Goal: Task Accomplishment & Management: Use online tool/utility

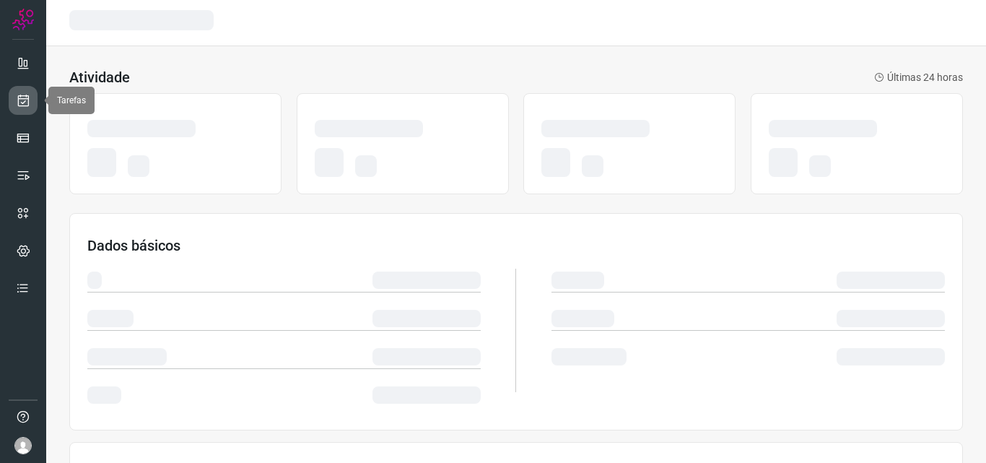
click at [14, 100] on link at bounding box center [23, 100] width 29 height 29
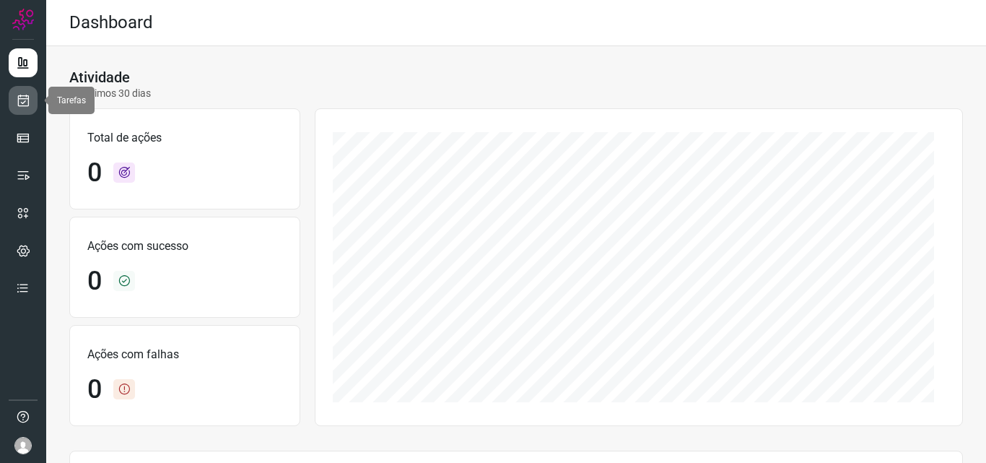
click at [33, 98] on link at bounding box center [23, 100] width 29 height 29
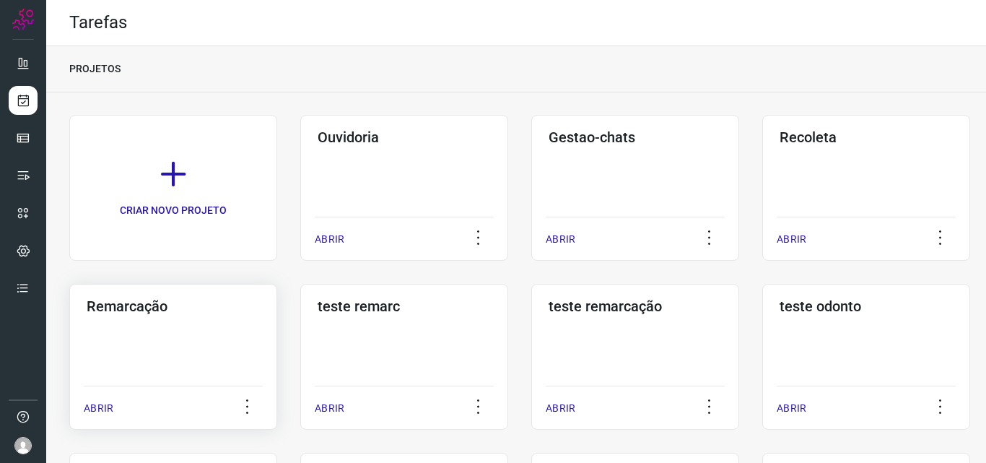
click at [142, 350] on div "Remarcação ABRIR" at bounding box center [173, 357] width 208 height 146
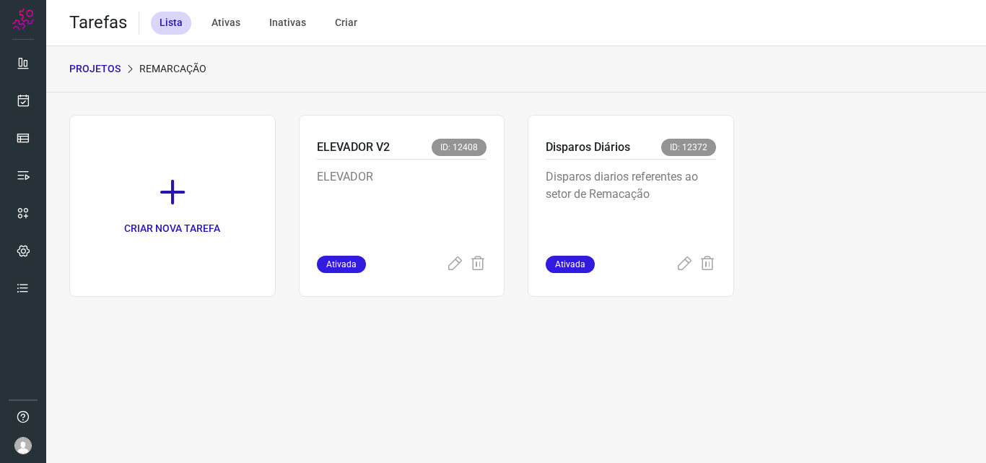
click at [658, 209] on p "Disparos diarios referentes ao setor de Remacação" at bounding box center [631, 204] width 170 height 72
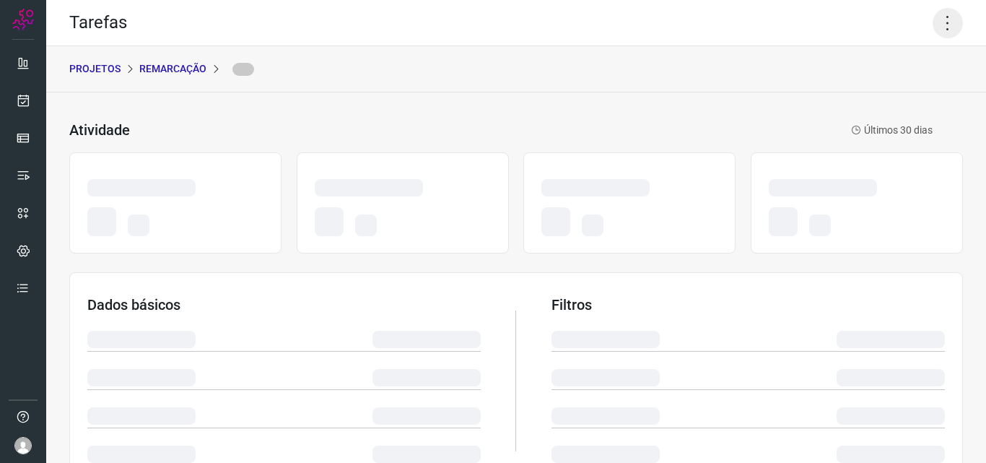
click at [933, 17] on icon at bounding box center [948, 23] width 30 height 30
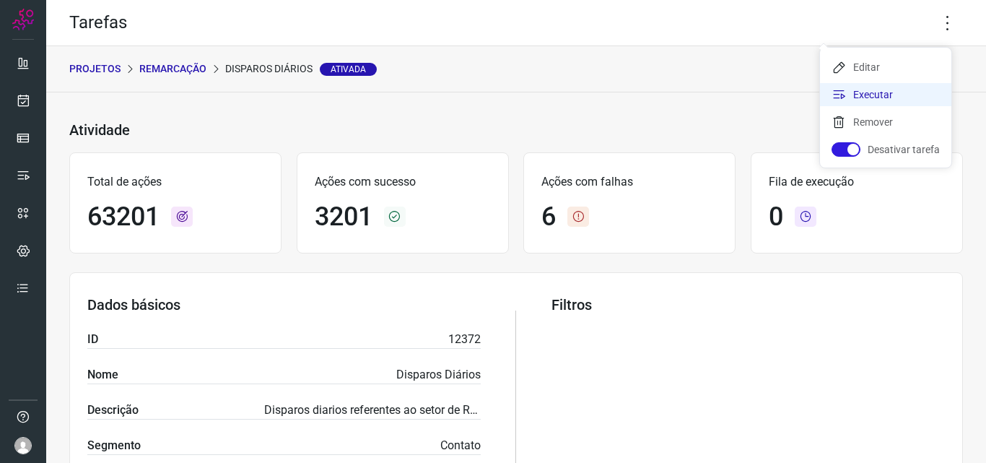
click at [897, 100] on li "Executar" at bounding box center [885, 94] width 131 height 23
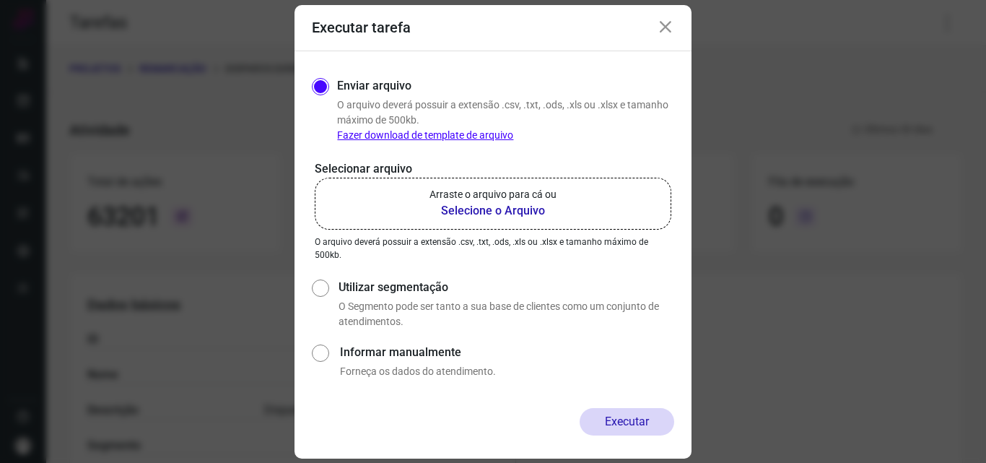
click at [578, 198] on label "Arraste o arquivo para cá ou Selecione o Arquivo" at bounding box center [493, 204] width 357 height 52
click at [0, 0] on input "Arraste o arquivo para cá ou Selecione o Arquivo" at bounding box center [0, 0] width 0 height 0
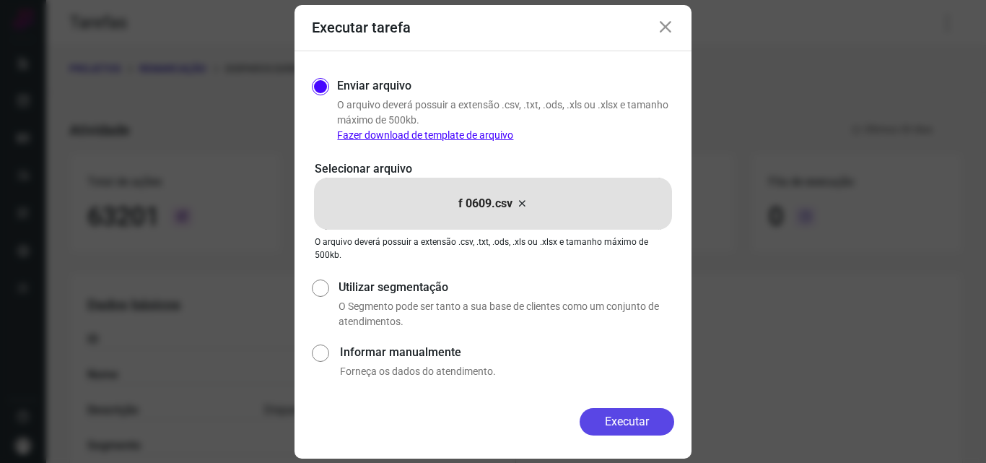
click at [658, 420] on button "Executar" at bounding box center [627, 421] width 95 height 27
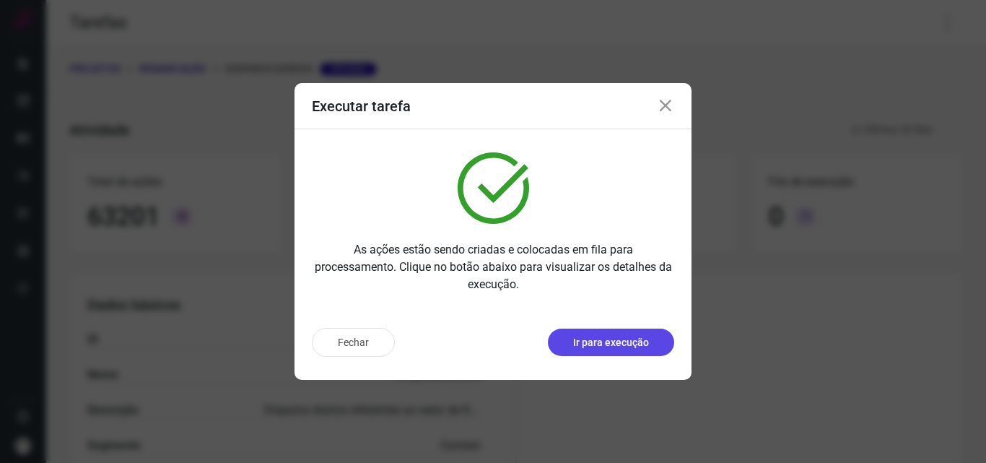
click at [644, 335] on p "Ir para execução" at bounding box center [611, 342] width 76 height 15
